Goal: Information Seeking & Learning: Compare options

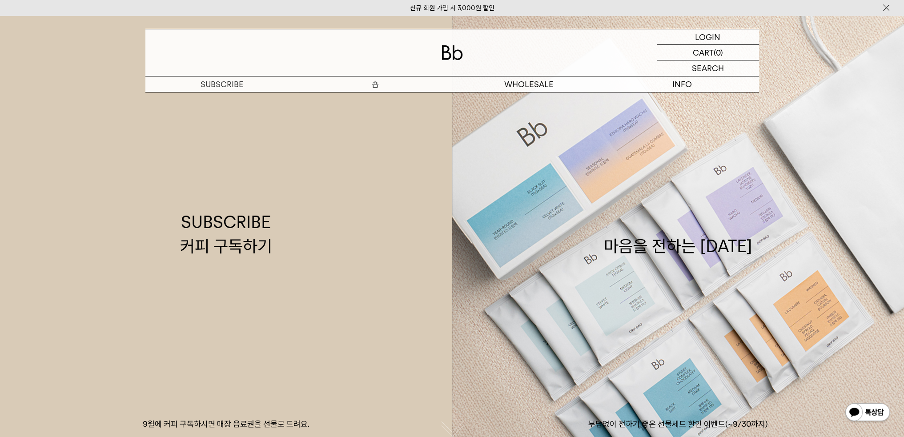
click at [377, 81] on p "숍" at bounding box center [375, 84] width 153 height 16
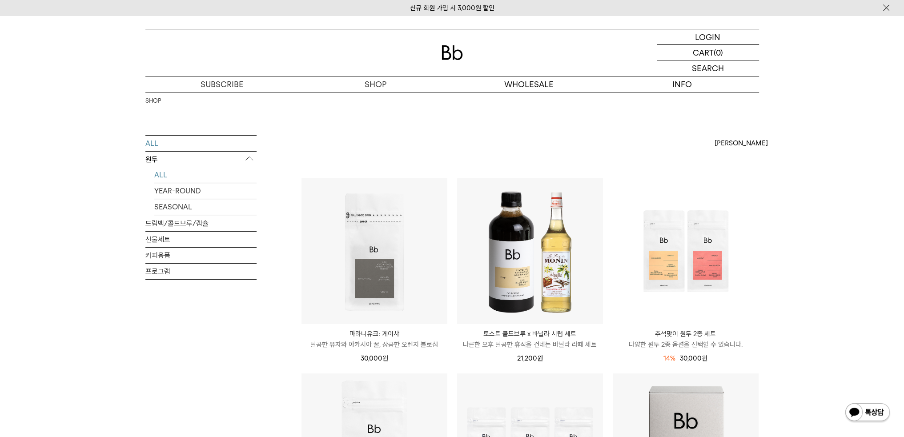
click at [183, 178] on link "ALL" at bounding box center [205, 175] width 102 height 16
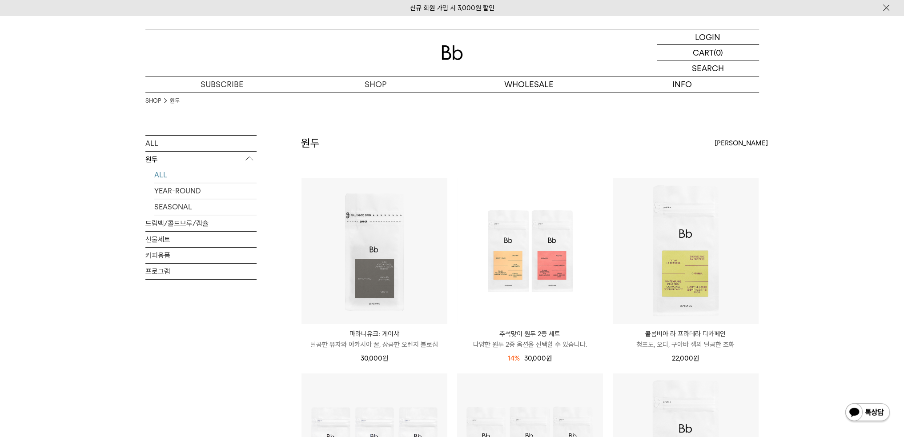
click at [732, 143] on div "[PERSON_NAME]" at bounding box center [736, 143] width 44 height 16
click at [732, 176] on label "인기순" at bounding box center [723, 176] width 19 height 8
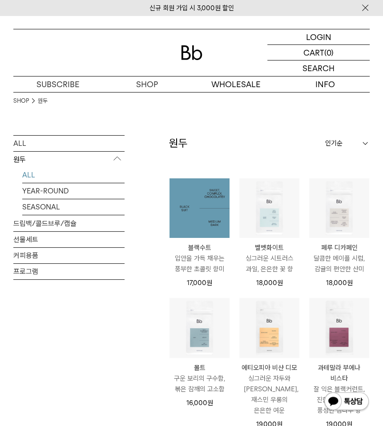
click at [192, 199] on img at bounding box center [199, 208] width 60 height 60
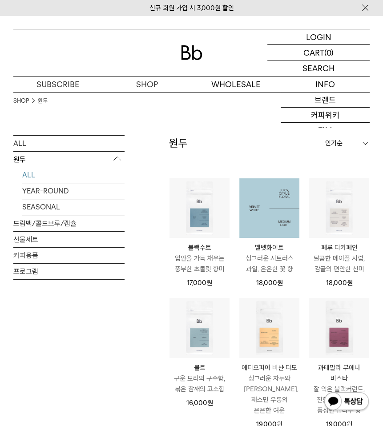
click at [274, 188] on img at bounding box center [269, 208] width 60 height 60
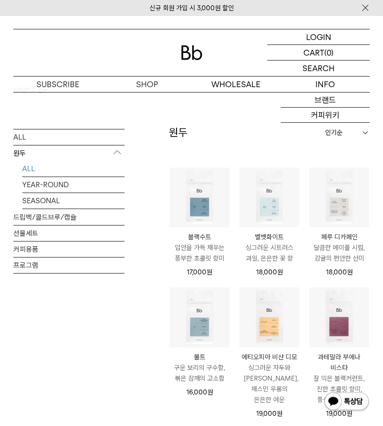
scroll to position [44, 0]
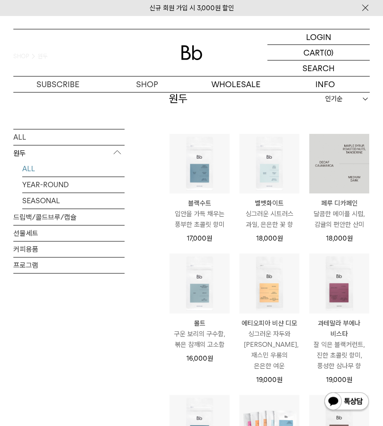
click at [332, 166] on img at bounding box center [339, 164] width 60 height 60
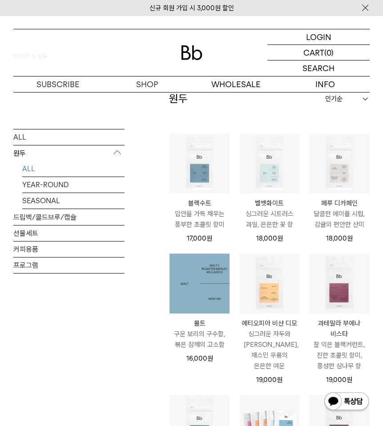
click at [190, 275] on img at bounding box center [199, 283] width 60 height 60
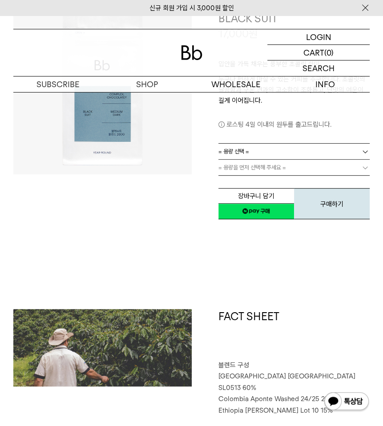
scroll to position [222, 0]
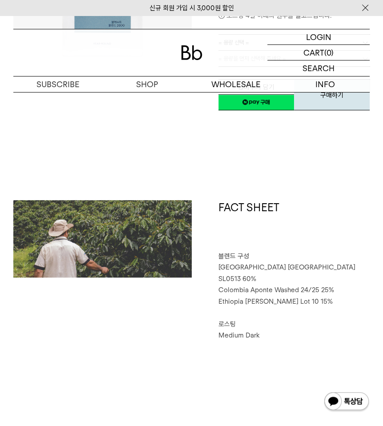
drag, startPoint x: 217, startPoint y: 265, endPoint x: 296, endPoint y: 259, distance: 79.8
click at [293, 259] on div "FACT SHEET 블렌드 구성 [GEOGRAPHIC_DATA] [GEOGRAPHIC_DATA] SL0513 60% [GEOGRAPHIC_DA…" at bounding box center [281, 270] width 178 height 141
click at [303, 268] on span "[GEOGRAPHIC_DATA] [GEOGRAPHIC_DATA] SL0513 60%" at bounding box center [286, 273] width 137 height 20
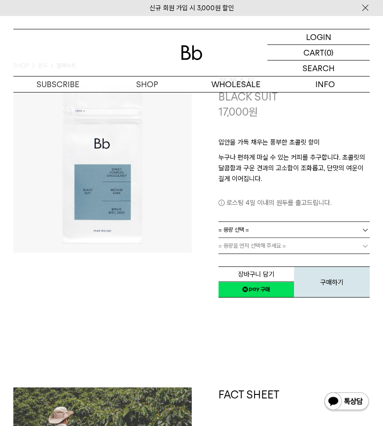
scroll to position [0, 0]
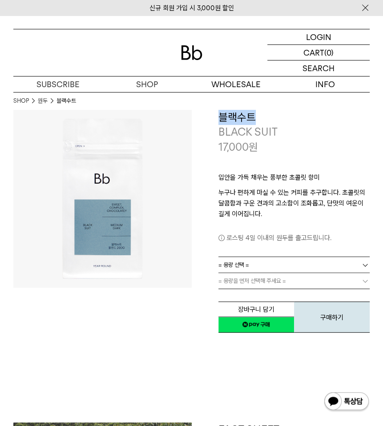
drag, startPoint x: 222, startPoint y: 118, endPoint x: 269, endPoint y: 117, distance: 46.7
click at [269, 117] on h3 "블랙수트" at bounding box center [294, 117] width 152 height 15
copy h3 "블랙수트"
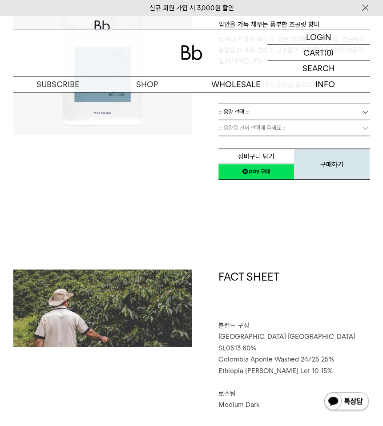
scroll to position [222, 0]
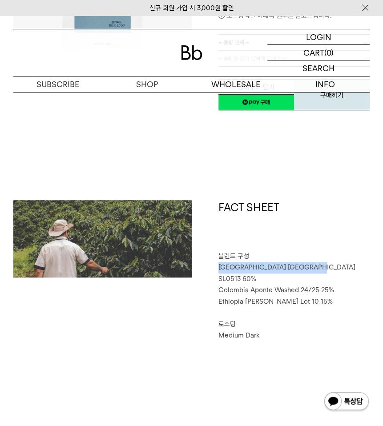
drag, startPoint x: 217, startPoint y: 268, endPoint x: 305, endPoint y: 265, distance: 89.0
click at [305, 265] on div "FACT SHEET 블렌드 구성 [GEOGRAPHIC_DATA] [GEOGRAPHIC_DATA] SL0513 60% [GEOGRAPHIC_DA…" at bounding box center [281, 270] width 178 height 141
copy span "[GEOGRAPHIC_DATA] [GEOGRAPHIC_DATA] SL0513 60%"
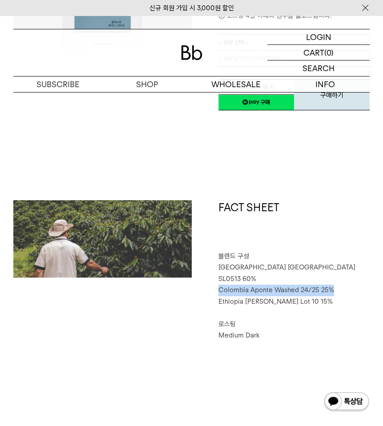
drag, startPoint x: 219, startPoint y: 279, endPoint x: 336, endPoint y: 275, distance: 117.4
click at [336, 285] on p "Colombia Aponte Washed 24/25 25%" at bounding box center [294, 291] width 152 height 12
copy span "Colombia Aponte Washed 24/25 25%"
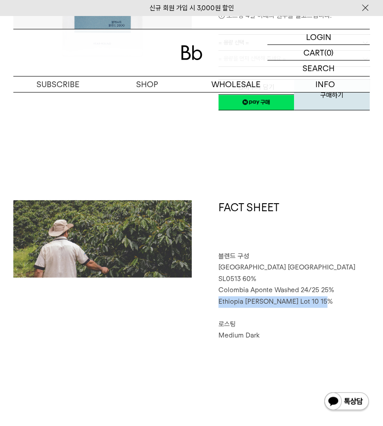
drag, startPoint x: 217, startPoint y: 289, endPoint x: 335, endPoint y: 289, distance: 117.4
click at [335, 289] on div "FACT SHEET 블렌드 구성 [GEOGRAPHIC_DATA] [GEOGRAPHIC_DATA] SL0513 60% [GEOGRAPHIC_DA…" at bounding box center [281, 270] width 178 height 141
copy span "Ethiopia [PERSON_NAME] Lot 10 15%"
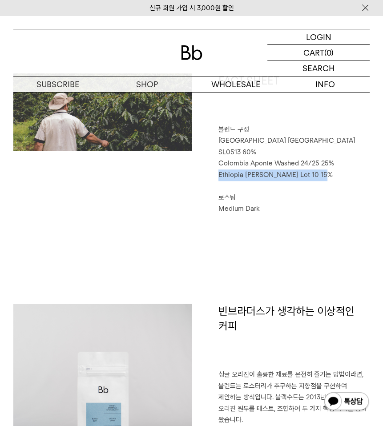
scroll to position [0, 0]
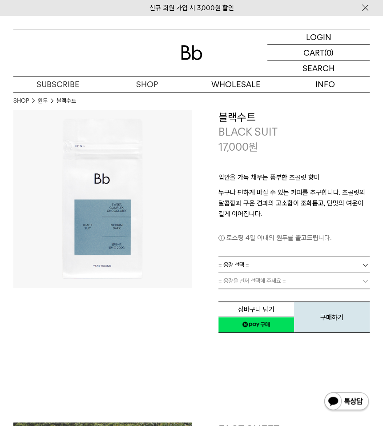
click at [281, 265] on link "= 용량 선택 =" at bounding box center [294, 265] width 152 height 16
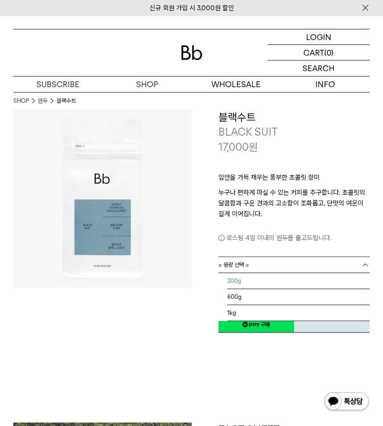
click at [269, 277] on li "200g" at bounding box center [298, 281] width 143 height 16
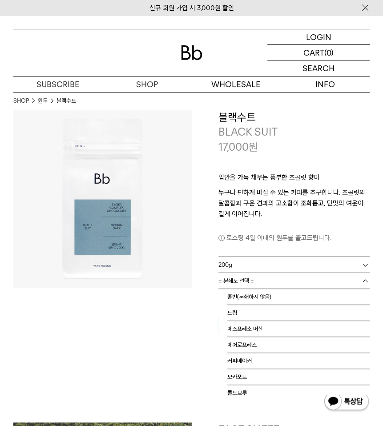
click at [267, 282] on link "= 분쇄도 선택 =" at bounding box center [294, 281] width 152 height 16
click at [253, 302] on li "홀빈(분쇄하지 않음)" at bounding box center [298, 297] width 143 height 16
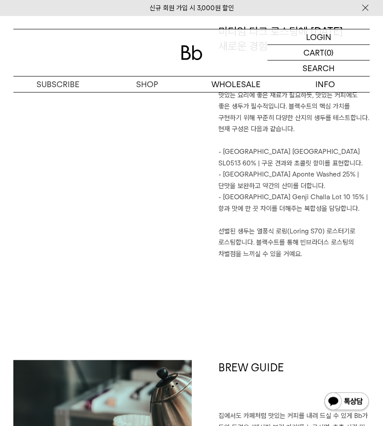
scroll to position [1023, 0]
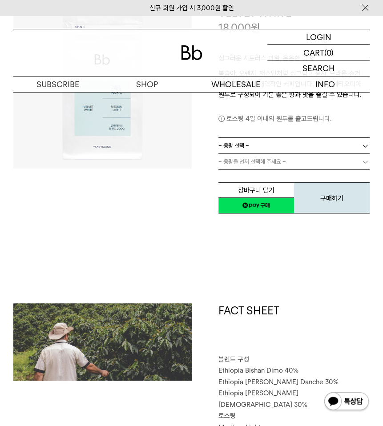
scroll to position [356, 0]
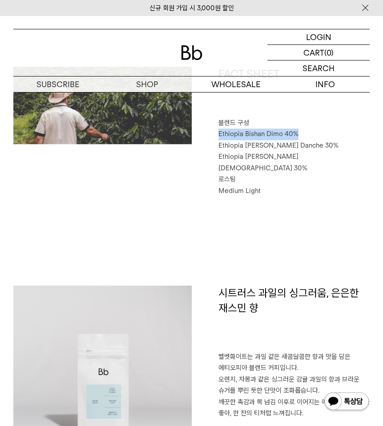
drag, startPoint x: 216, startPoint y: 132, endPoint x: 301, endPoint y: 132, distance: 84.9
click at [301, 132] on div "FACT SHEET 블렌드 구성 Ethiopia Bishan Dimo 40% Ethiopia Habtamu Yirgacheffe Danche …" at bounding box center [281, 132] width 178 height 130
copy span "Ethiopia Bishan Dimo 40%"
drag, startPoint x: 216, startPoint y: 144, endPoint x: 366, endPoint y: 147, distance: 150.3
click at [366, 147] on div "FACT SHEET 블렌드 구성 Ethiopia Bishan Dimo 40% Ethiopia Habtamu Yirgacheffe Danche …" at bounding box center [281, 132] width 178 height 130
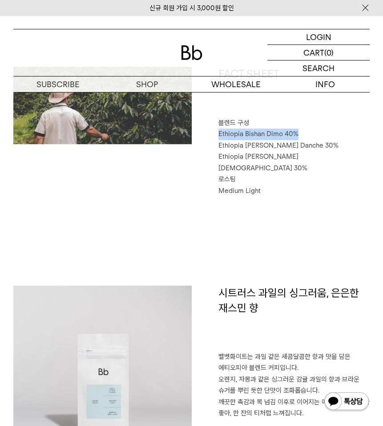
copy span "Ethiopia [PERSON_NAME] Danche 30%"
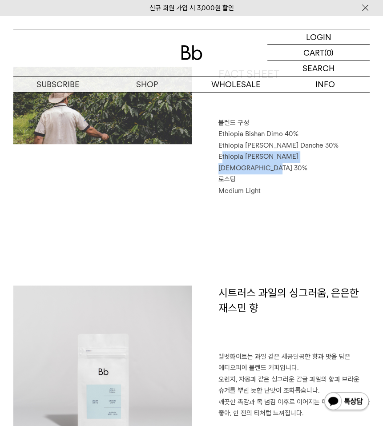
drag, startPoint x: 220, startPoint y: 158, endPoint x: 334, endPoint y: 156, distance: 114.3
click at [307, 156] on span "Ethiopia [PERSON_NAME] [DEMOGRAPHIC_DATA] 30%" at bounding box center [262, 162] width 89 height 20
click at [233, 175] on span "로스팅" at bounding box center [226, 179] width 17 height 8
drag, startPoint x: 220, startPoint y: 156, endPoint x: 353, endPoint y: 160, distance: 133.4
click at [345, 158] on p "Ethiopia [PERSON_NAME] [DEMOGRAPHIC_DATA] 30%" at bounding box center [294, 162] width 152 height 23
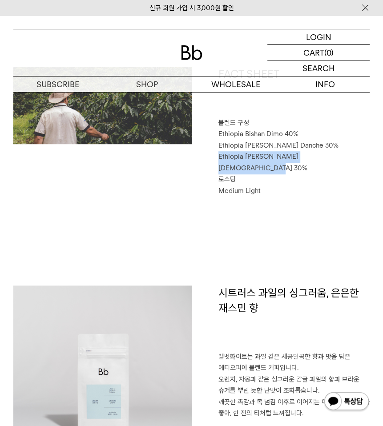
copy span "Ethiopia [PERSON_NAME] [DEMOGRAPHIC_DATA] 30%"
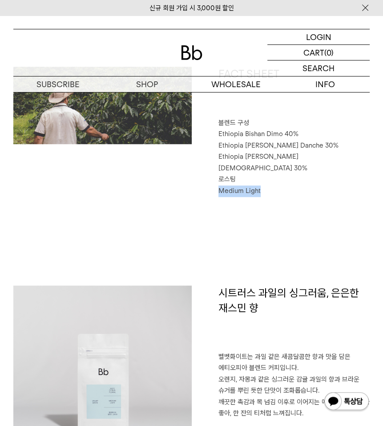
drag, startPoint x: 213, startPoint y: 178, endPoint x: 268, endPoint y: 180, distance: 54.3
click at [267, 180] on div "FACT SHEET 블렌드 구성 Ethiopia Bishan Dimo 40% Ethiopia Habtamu Yirgacheffe Danche …" at bounding box center [281, 132] width 178 height 130
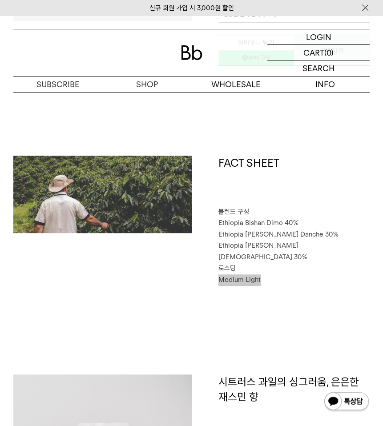
scroll to position [0, 0]
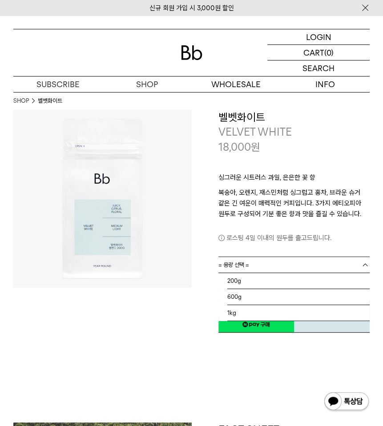
click at [243, 260] on span "= 용량 선택 =" at bounding box center [233, 265] width 31 height 16
click at [249, 273] on li "200g" at bounding box center [298, 281] width 143 height 16
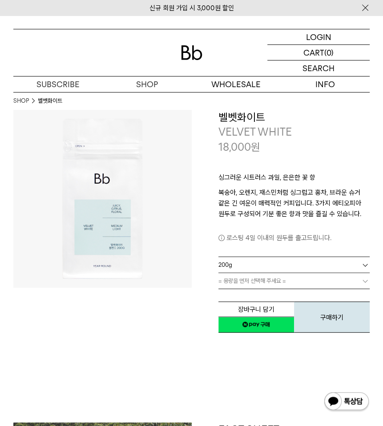
click at [249, 281] on span "= 용량을 먼저 선택해 주세요 =" at bounding box center [252, 281] width 68 height 16
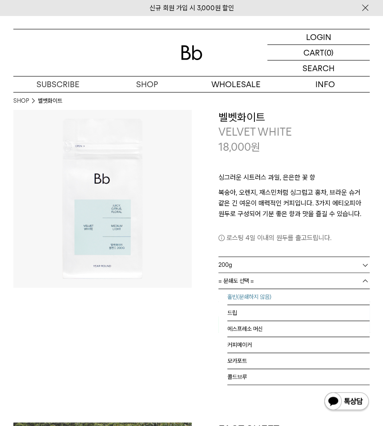
click at [252, 293] on li "홀빈(분쇄하지 않음)" at bounding box center [298, 297] width 143 height 16
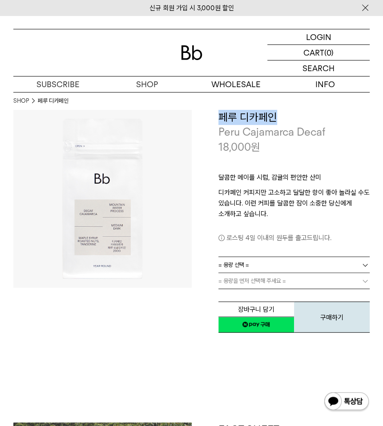
drag, startPoint x: 221, startPoint y: 117, endPoint x: 281, endPoint y: 120, distance: 60.5
click at [281, 120] on h3 "페루 디카페인" at bounding box center [294, 117] width 152 height 15
copy h3 "페루 디카페인"
click at [269, 265] on link "= 용량 선택 =" at bounding box center [294, 265] width 152 height 16
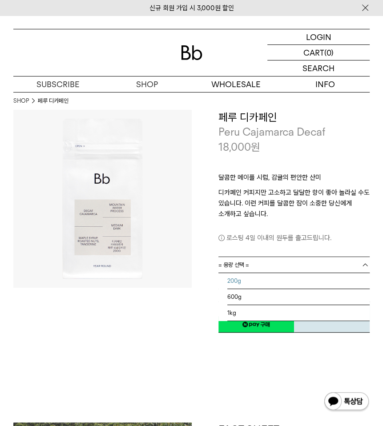
click at [256, 274] on li "200g" at bounding box center [298, 281] width 143 height 16
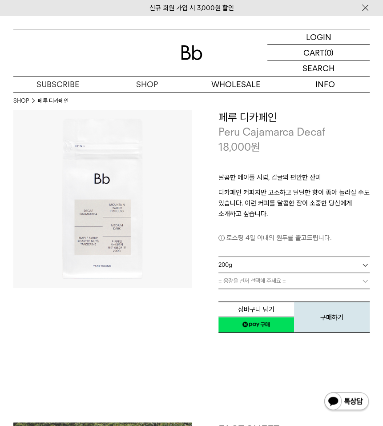
click at [254, 282] on link "= 용량을 먼저 선택해 주세요 =" at bounding box center [294, 281] width 152 height 16
click at [256, 284] on link "= 분쇄도 선택 =" at bounding box center [294, 281] width 152 height 16
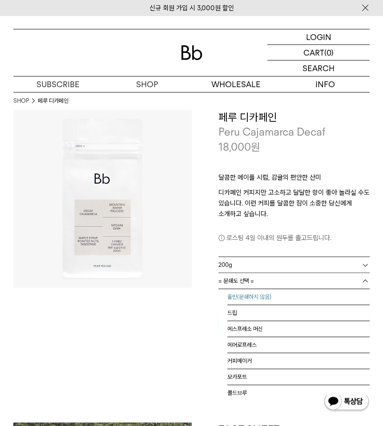
click at [252, 294] on li "홀빈(분쇄하지 않음)" at bounding box center [298, 297] width 143 height 16
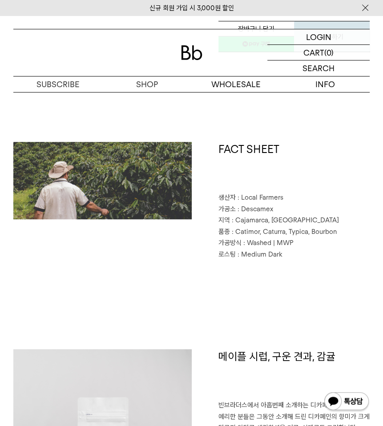
scroll to position [356, 0]
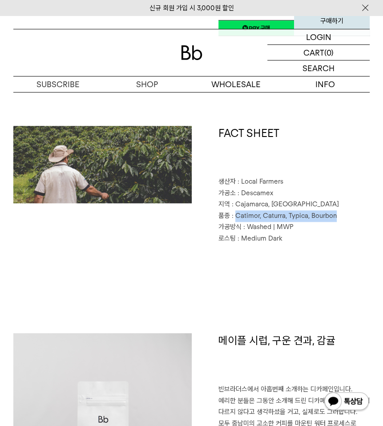
drag, startPoint x: 236, startPoint y: 215, endPoint x: 389, endPoint y: 229, distance: 153.6
click at [341, 218] on p "품종 : Catimor, Caturra, Typica, Bourbon" at bounding box center [294, 216] width 152 height 12
copy span "Catimor, Caturra, Typica, Bourbon"
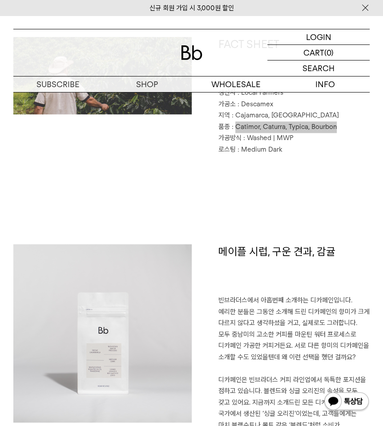
scroll to position [622, 0]
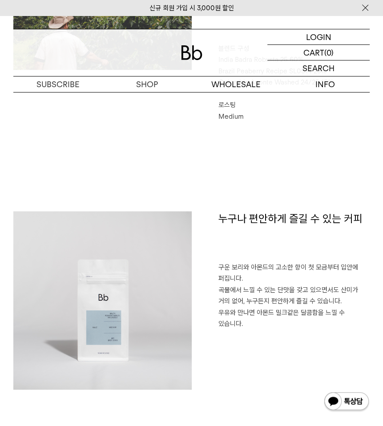
scroll to position [311, 0]
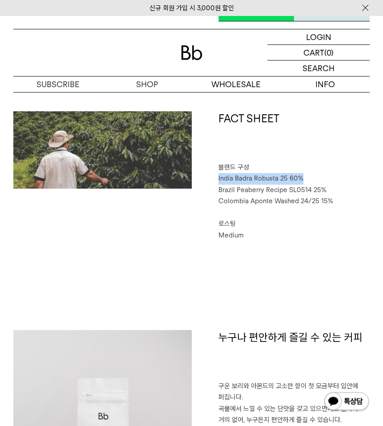
drag, startPoint x: 218, startPoint y: 179, endPoint x: 307, endPoint y: 178, distance: 89.4
click at [307, 178] on p "India Badra Robusta 25 60%" at bounding box center [294, 179] width 152 height 12
copy span "India Badra Robusta 25 60%"
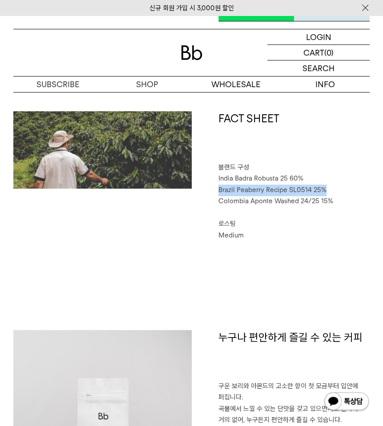
drag, startPoint x: 215, startPoint y: 189, endPoint x: 333, endPoint y: 190, distance: 117.4
click at [332, 190] on div "FACT SHEET 블렌드 구성 India Badra Robusta 25 60% Brazil Peaberry Recipe SL0514 25% …" at bounding box center [281, 176] width 178 height 130
copy span "Brazil Peaberry Recipe SL0514 25%"
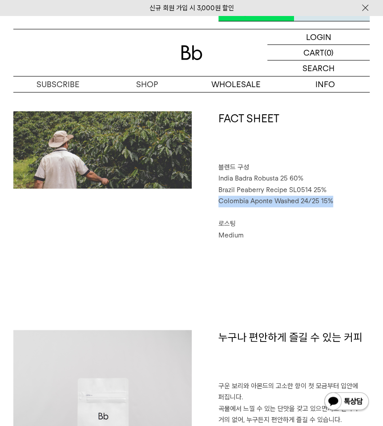
drag, startPoint x: 219, startPoint y: 201, endPoint x: 334, endPoint y: 199, distance: 115.2
click at [333, 199] on p "Colombia Aponte Washed 24/25 15%" at bounding box center [294, 202] width 152 height 12
copy span "Colombia Aponte Washed 24/25 15%"
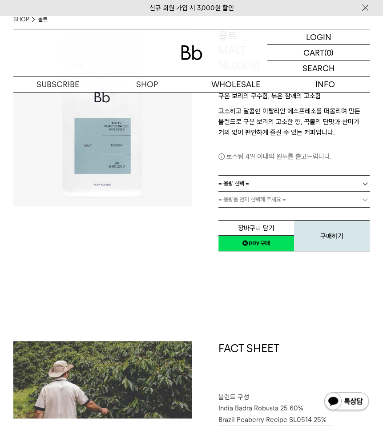
scroll to position [0, 0]
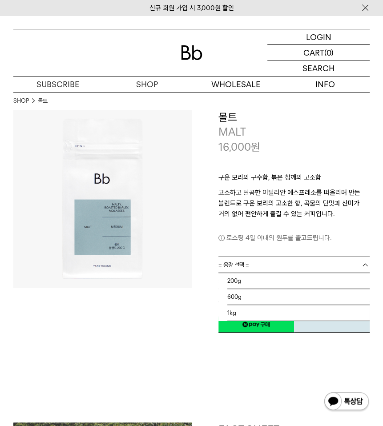
click at [278, 266] on link "= 용량 선택 =" at bounding box center [294, 265] width 152 height 16
click at [263, 285] on li "200g" at bounding box center [298, 281] width 143 height 16
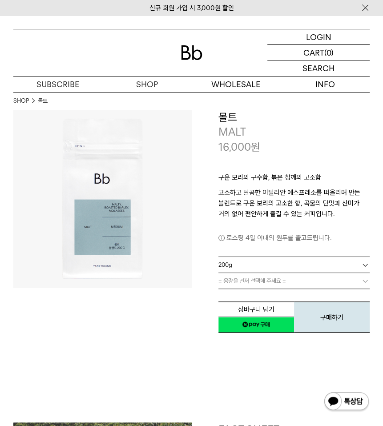
click at [262, 285] on link "= 용량을 먼저 선택해 주세요 =" at bounding box center [294, 281] width 152 height 16
click at [263, 282] on link "= 분쇄도 선택 =" at bounding box center [294, 281] width 152 height 16
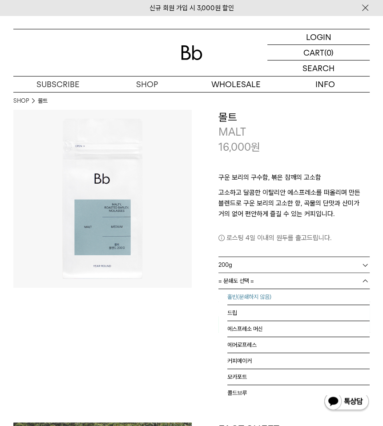
click at [258, 292] on li "홀빈(분쇄하지 않음)" at bounding box center [298, 297] width 143 height 16
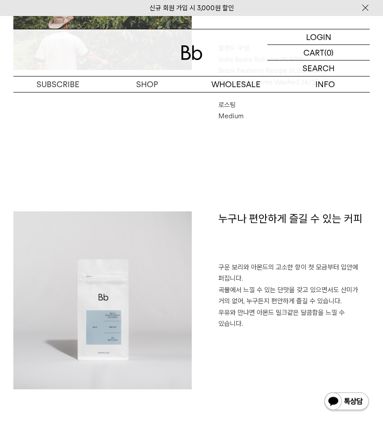
scroll to position [489, 0]
